Goal: Task Accomplishment & Management: Manage account settings

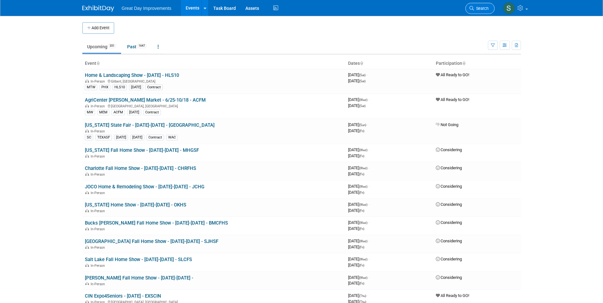
click at [480, 8] on span "Search" at bounding box center [481, 8] width 15 height 5
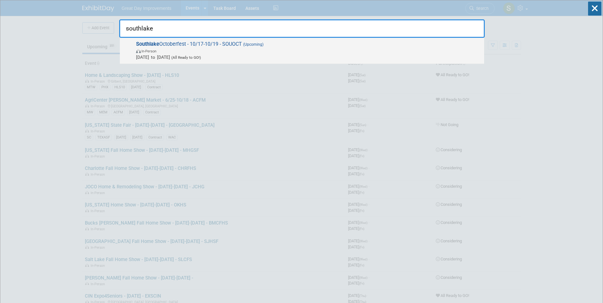
type input "southlake"
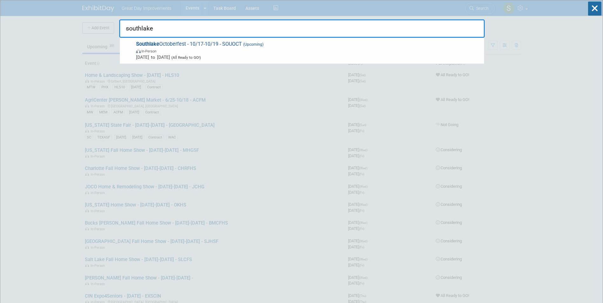
click at [243, 54] on span "Oct 17, 2025 to Oct 19, 2025 (All Ready to GO!)" at bounding box center [308, 57] width 345 height 6
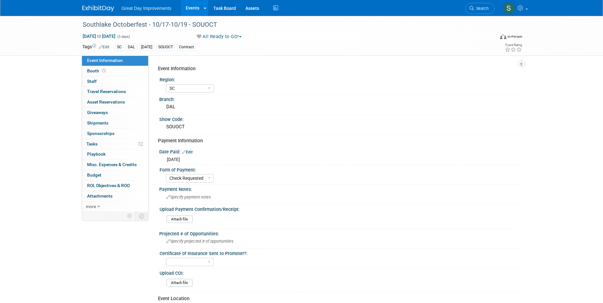
select select "SC"
select select "Check Requested"
click at [473, 8] on icon at bounding box center [472, 8] width 4 height 4
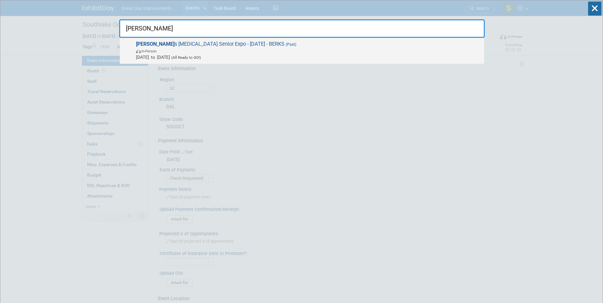
type input "[PERSON_NAME]"
click at [205, 48] on span "In-Person" at bounding box center [308, 51] width 345 height 6
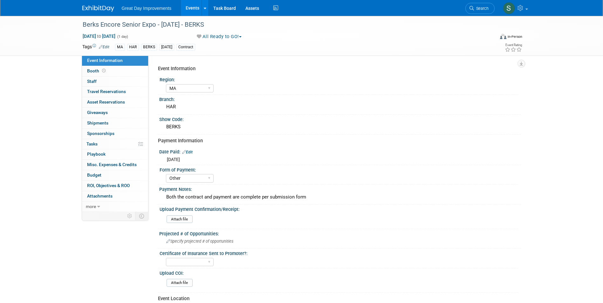
select select "MA"
select select "Other"
click at [99, 3] on link at bounding box center [101, 5] width 39 height 5
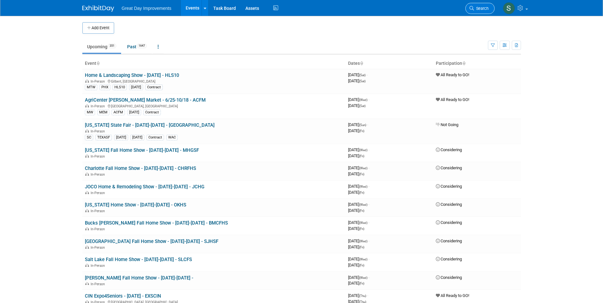
click at [481, 6] on span "Search" at bounding box center [481, 8] width 15 height 5
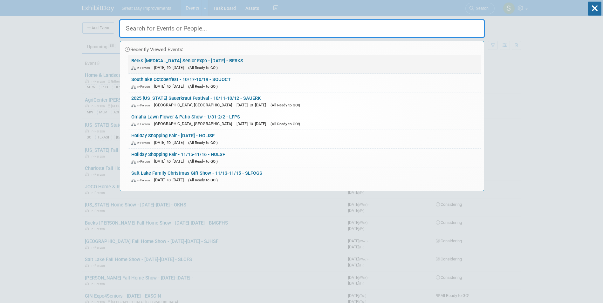
click at [251, 56] on link "Berks Encore Senior Expo - 9/30/25 - BERKS In-Person Sep 30, 2025 to Sep 30, 20…" at bounding box center [304, 64] width 353 height 18
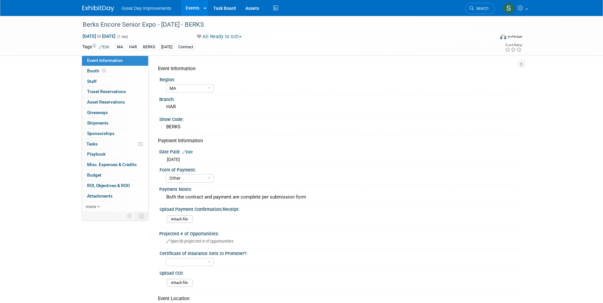
select select "MA"
select select "Other"
click at [481, 6] on span "Search" at bounding box center [481, 8] width 15 height 5
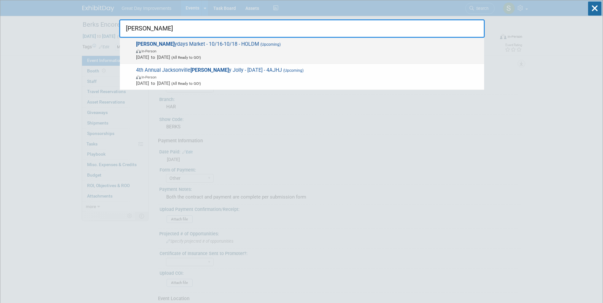
type input "holl"
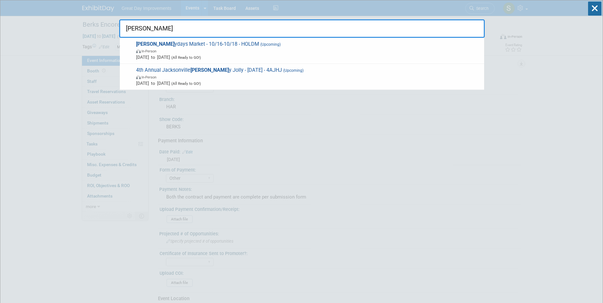
click at [277, 45] on span "Holl ydays Market - 10/16-10/18 - HOLDM (Upcoming) In-Person Oct 16, 2025 to Oc…" at bounding box center [307, 50] width 347 height 19
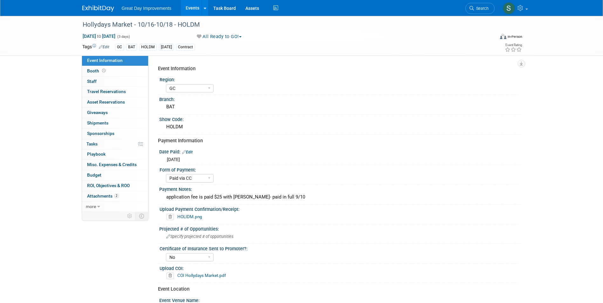
select select "GC"
select select "Paid via CC"
select select "No"
click at [186, 216] on link "HOLIDM.png" at bounding box center [189, 216] width 25 height 5
click at [107, 6] on img at bounding box center [98, 8] width 32 height 6
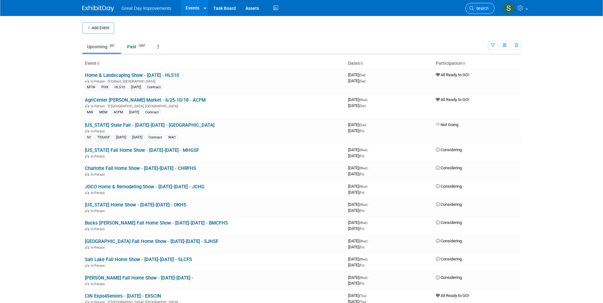
click at [478, 8] on span "Search" at bounding box center [481, 8] width 15 height 5
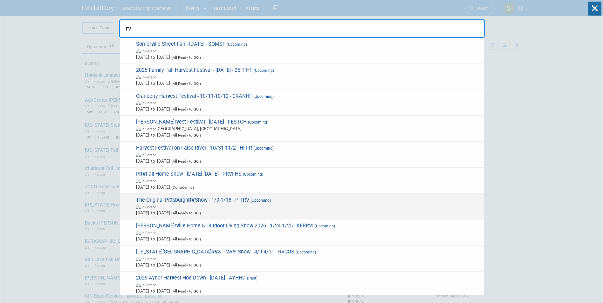
type input "rv"
click at [228, 199] on span "The Original Pittsburgh RV Show - 1/9-1/18 - PITRV (Upcoming) In-Person Jan 9, …" at bounding box center [307, 206] width 347 height 19
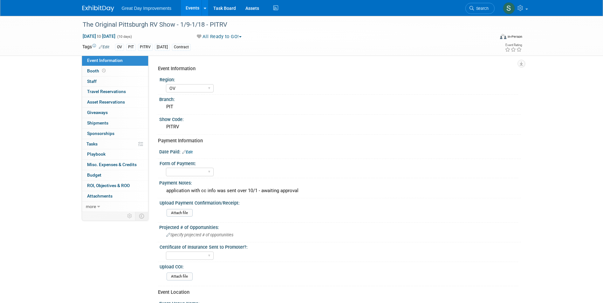
select select "OV"
click at [200, 169] on select "Paid via CC Check Requested Pay at the Gate Other" at bounding box center [190, 172] width 48 height 9
select select "Paid via CC"
click at [166, 168] on select "Paid via CC Check Requested Pay at the Gate Other" at bounding box center [190, 172] width 48 height 9
click at [188, 153] on link "Edit" at bounding box center [187, 152] width 10 height 4
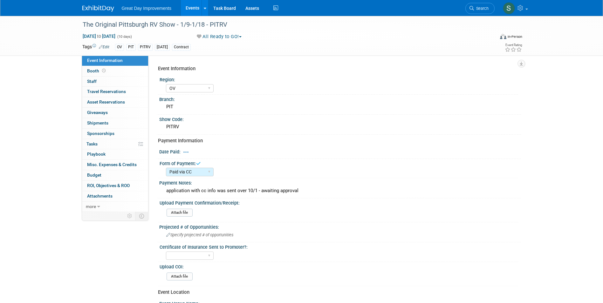
select select "9"
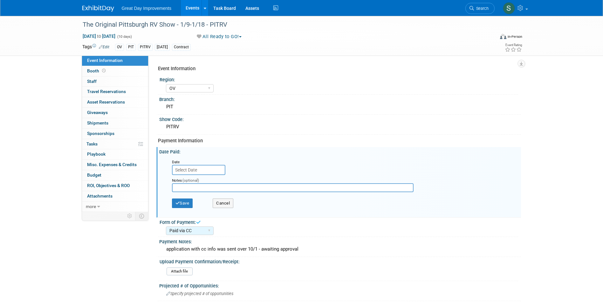
click at [198, 170] on input "text" at bounding box center [198, 170] width 53 height 10
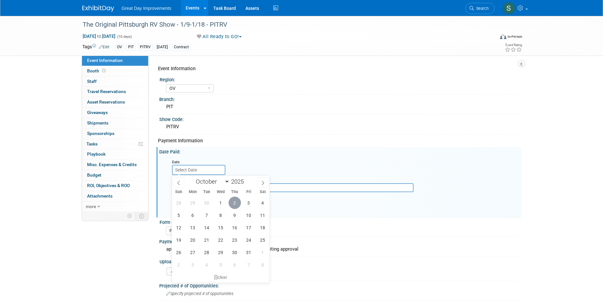
click at [234, 205] on span "2" at bounding box center [235, 203] width 12 height 12
type input "[DATE]"
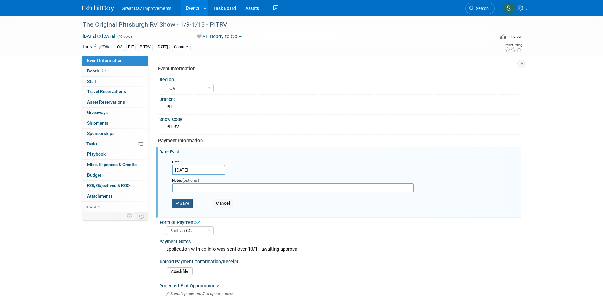
click at [187, 206] on button "Save" at bounding box center [182, 204] width 21 height 10
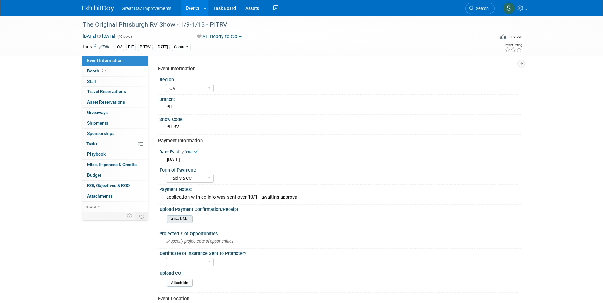
click at [187, 217] on input "file" at bounding box center [149, 219] width 87 height 7
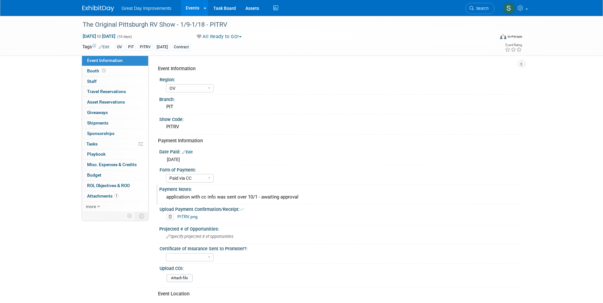
click at [241, 197] on div "application with cc info was sent over 10/1 - awaiting approval" at bounding box center [340, 197] width 352 height 10
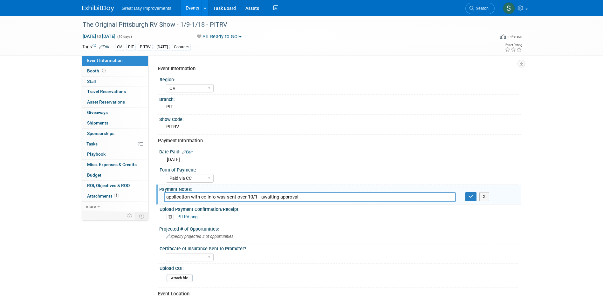
drag, startPoint x: 305, startPoint y: 197, endPoint x: 263, endPoint y: 202, distance: 42.9
click at [263, 202] on div "application with cc info was sent over 10/1 - awaiting approval application wit…" at bounding box center [340, 197] width 362 height 10
type input "application with cc info was sent over 10/1 - approved 10/2"
click at [474, 196] on button "button" at bounding box center [471, 196] width 11 height 9
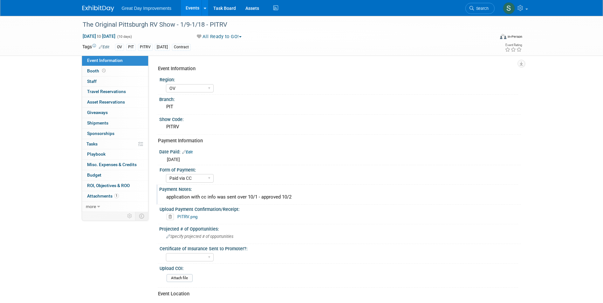
click at [105, 9] on img at bounding box center [98, 8] width 32 height 6
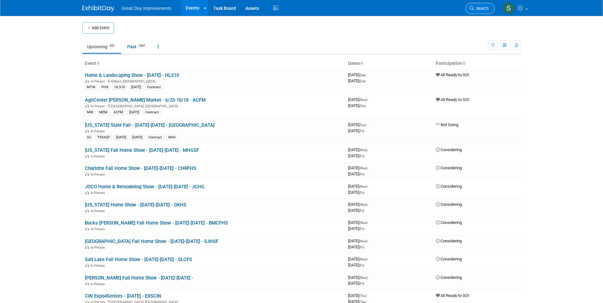
click at [480, 10] on span "Search" at bounding box center [481, 8] width 15 height 5
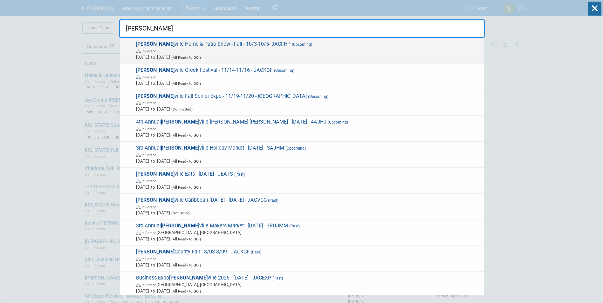
type input "jackson"
click at [291, 47] on span "Jackson ville Home & Patio Show - Fall - 10/3-10/5- JACFHP (Upcoming) In-Person…" at bounding box center [307, 50] width 347 height 19
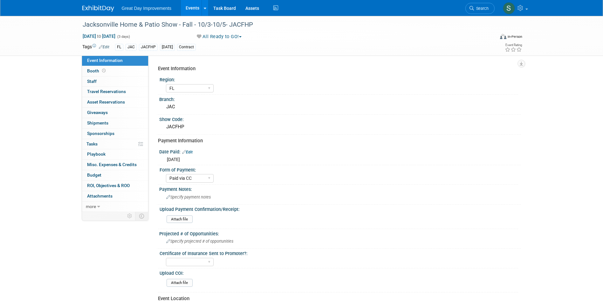
select select "FL"
select select "Paid via CC"
click at [485, 15] on li "Search" at bounding box center [480, 8] width 29 height 16
click at [483, 12] on link "Search" at bounding box center [480, 8] width 29 height 11
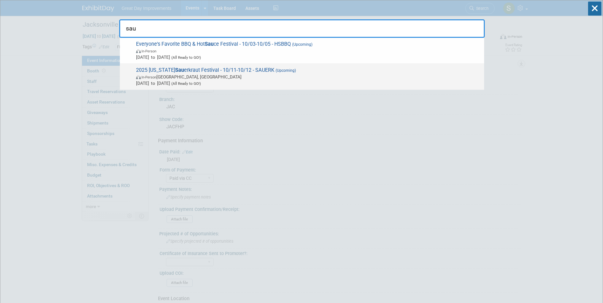
type input "sau"
click at [311, 72] on span "2025 Ohio Sau erkraut Festival - 10/11-10/12 - SAUERK (Upcoming) In-Person Wayn…" at bounding box center [307, 76] width 347 height 19
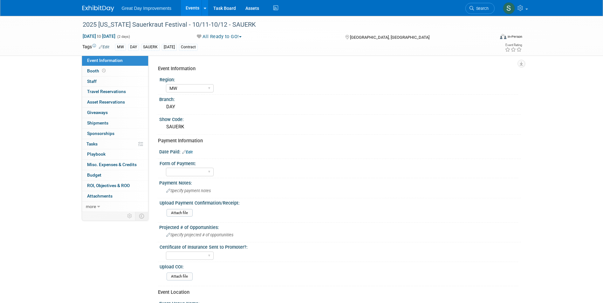
select select "MW"
click at [195, 168] on div "Paid via CC Check Requested Pay at the Gate Other" at bounding box center [190, 172] width 48 height 12
drag, startPoint x: 195, startPoint y: 171, endPoint x: 193, endPoint y: 165, distance: 6.0
click at [195, 171] on select "Paid via CC Check Requested Pay at the Gate Other" at bounding box center [190, 172] width 48 height 9
select select "Check Requested"
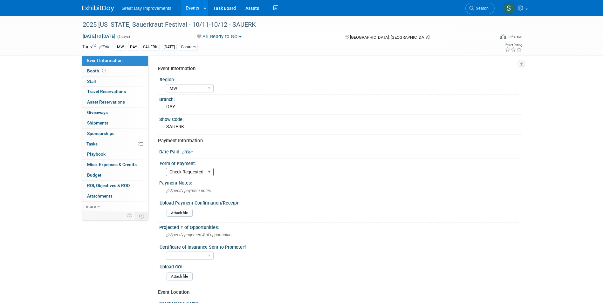
click at [166, 168] on select "Paid via CC Check Requested Pay at the Gate Other" at bounding box center [190, 172] width 48 height 9
click at [189, 150] on div "Date Paid: Edit" at bounding box center [340, 151] width 362 height 8
click at [190, 151] on link "Edit" at bounding box center [187, 152] width 10 height 4
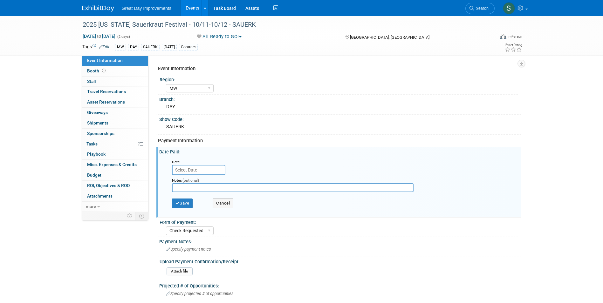
drag, startPoint x: 191, startPoint y: 175, endPoint x: 189, endPoint y: 172, distance: 3.7
click at [190, 173] on div "Date Notes (optional) Save Cancel" at bounding box center [342, 186] width 350 height 59
click at [189, 172] on input "text" at bounding box center [198, 170] width 53 height 10
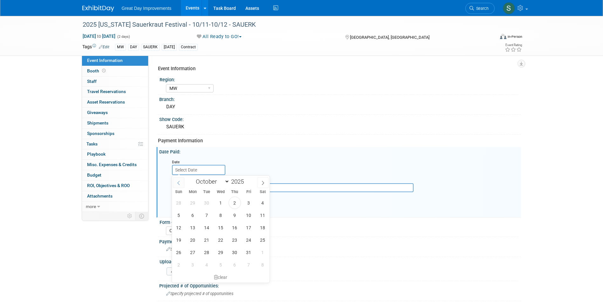
click at [183, 184] on span at bounding box center [178, 182] width 11 height 11
click at [182, 184] on span at bounding box center [178, 182] width 11 height 11
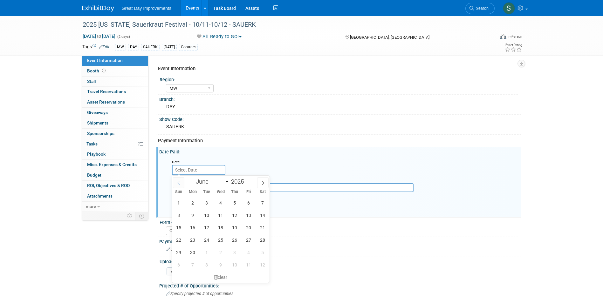
select select "4"
click at [237, 240] on span "22" at bounding box center [235, 240] width 12 height 12
type input "May 22, 2025"
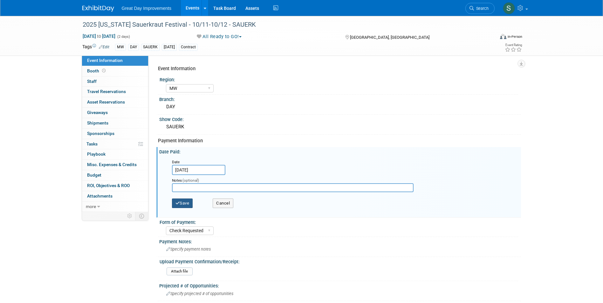
click at [189, 205] on button "Save" at bounding box center [182, 204] width 21 height 10
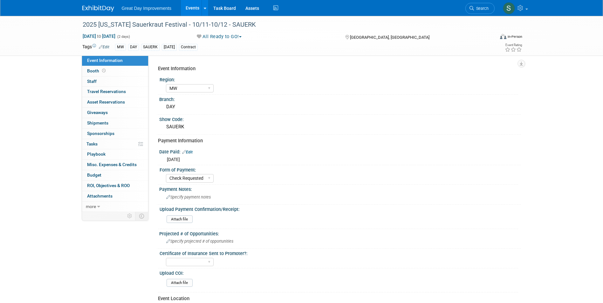
click at [92, 8] on img at bounding box center [98, 8] width 32 height 6
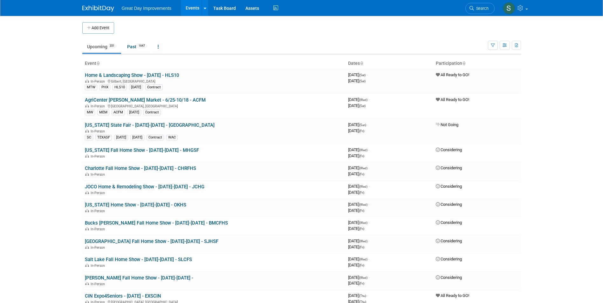
click at [95, 7] on img at bounding box center [98, 8] width 32 height 6
